Goal: Task Accomplishment & Management: Manage account settings

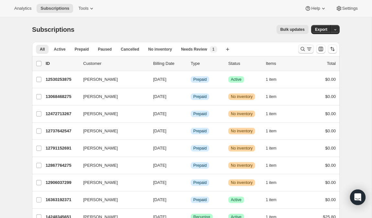
click at [301, 49] on icon "Search and filter results" at bounding box center [302, 49] width 6 height 6
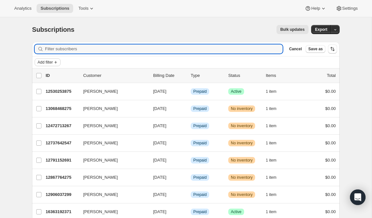
click at [40, 61] on span "Add filter" at bounding box center [45, 62] width 15 height 5
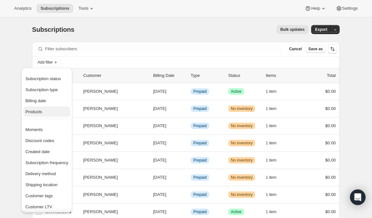
click at [51, 111] on span "Products" at bounding box center [46, 111] width 43 height 6
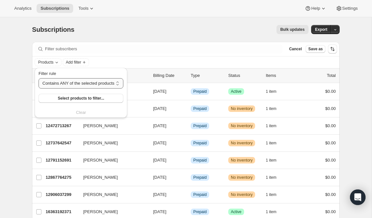
click at [71, 84] on select "Contains ANY of the selected products Contains ALL of the selected products Con…" at bounding box center [81, 83] width 85 height 10
click at [39, 78] on select "Contains ANY of the selected products Contains ALL of the selected products Con…" at bounding box center [81, 83] width 85 height 10
click at [64, 101] on button "Select products to filter..." at bounding box center [81, 98] width 85 height 9
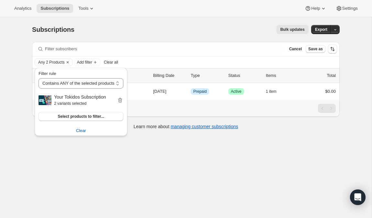
click at [174, 179] on div "Subscriptions. This page is ready Subscriptions Bulk updates More actions Bulk …" at bounding box center [186, 126] width 372 height 218
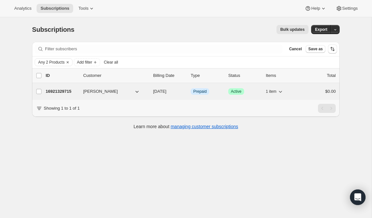
click at [58, 92] on p "16921329715" at bounding box center [62, 91] width 32 height 6
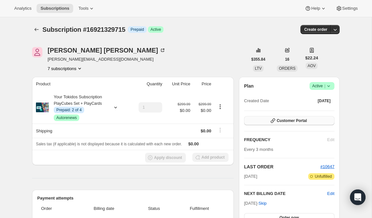
click at [277, 124] on button "Customer Portal" at bounding box center [289, 120] width 90 height 9
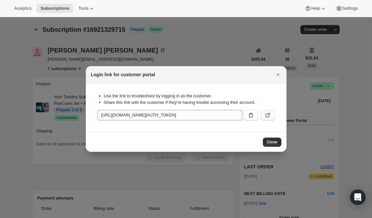
click at [267, 117] on icon ":rcb:" at bounding box center [267, 115] width 6 height 6
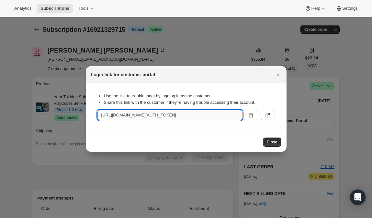
click at [227, 115] on input "https://tokidos.com/tools/bundle-subscriptions?authToken=eyJhbGciOiJIUzI1NiIsIn…" at bounding box center [169, 115] width 145 height 10
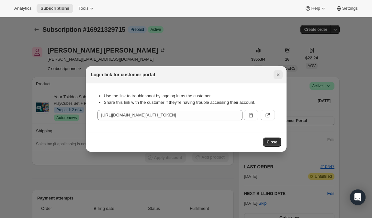
click at [276, 73] on icon "Close" at bounding box center [278, 74] width 6 height 6
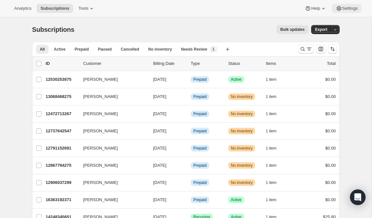
click at [341, 10] on icon at bounding box center [339, 8] width 6 height 6
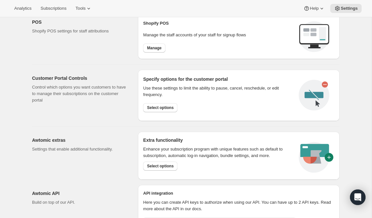
scroll to position [284, 0]
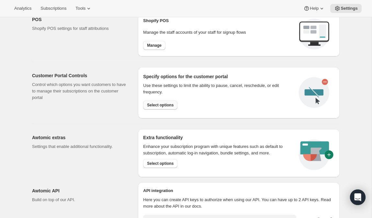
click at [166, 104] on span "Select options" at bounding box center [160, 104] width 27 height 5
